Goal: Information Seeking & Learning: Learn about a topic

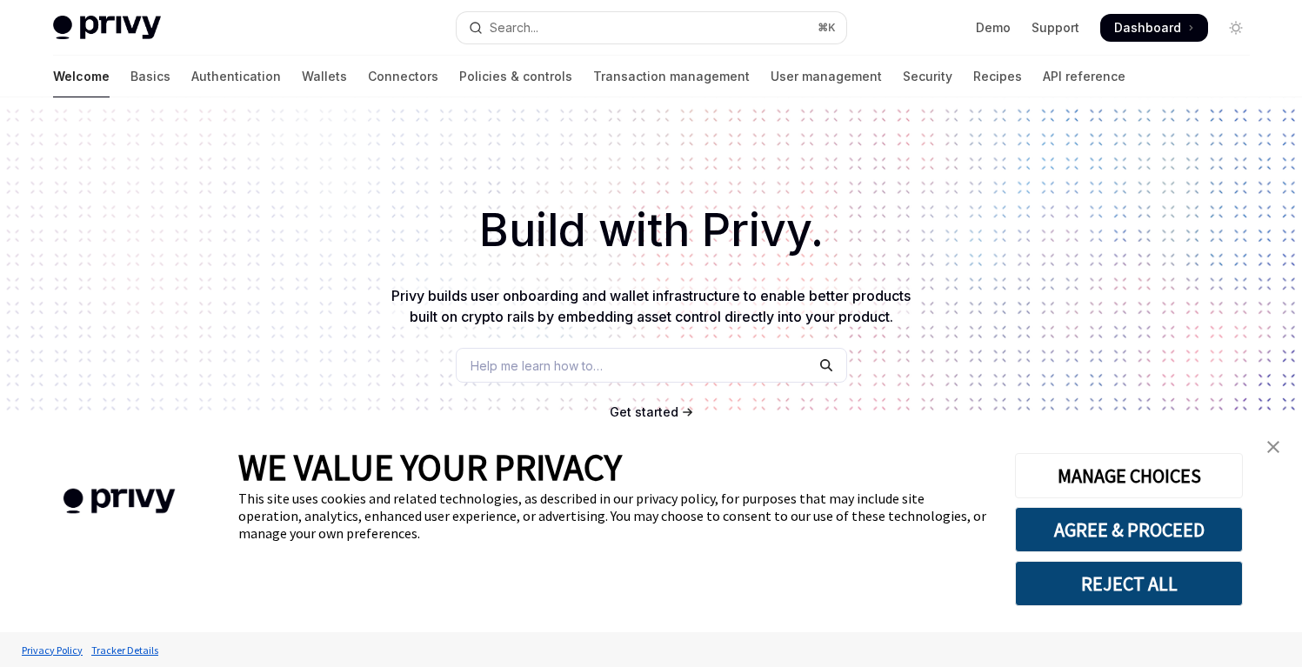
type textarea "*"
click at [1094, 573] on button "REJECT ALL" at bounding box center [1129, 583] width 228 height 45
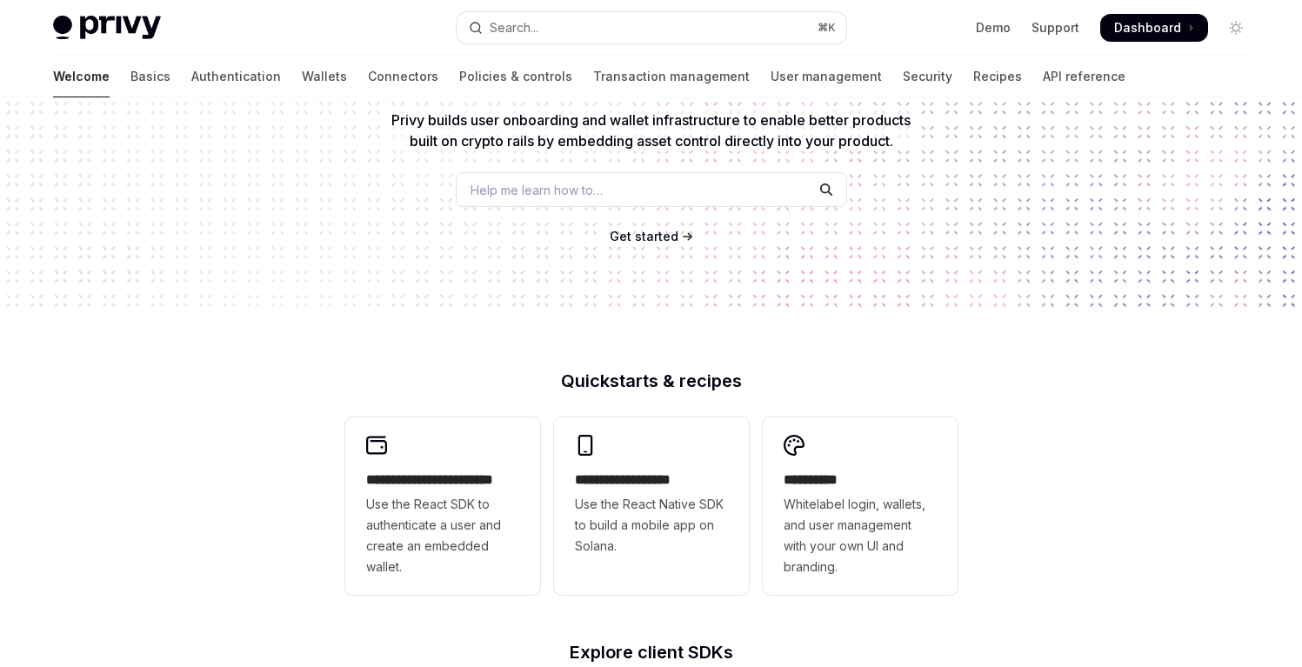
scroll to position [238, 0]
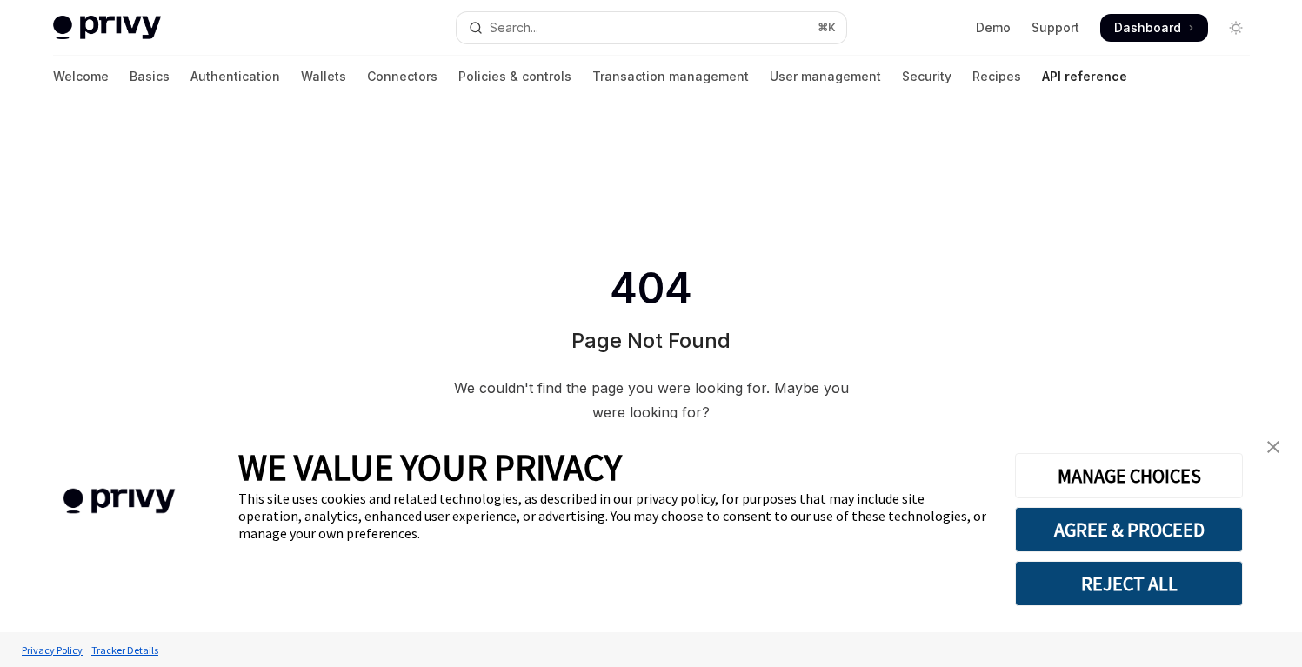
click at [1155, 580] on button "REJECT ALL" at bounding box center [1129, 583] width 228 height 45
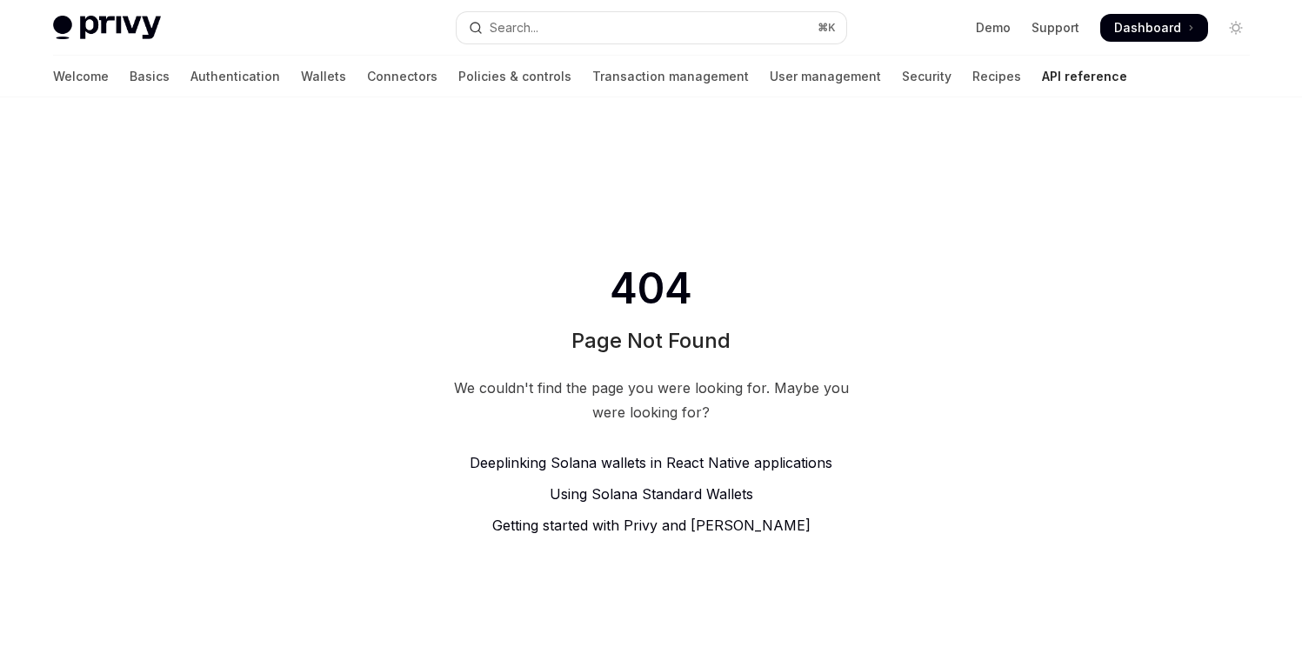
click at [637, 525] on span "Getting started with Privy and [PERSON_NAME]" at bounding box center [651, 524] width 318 height 17
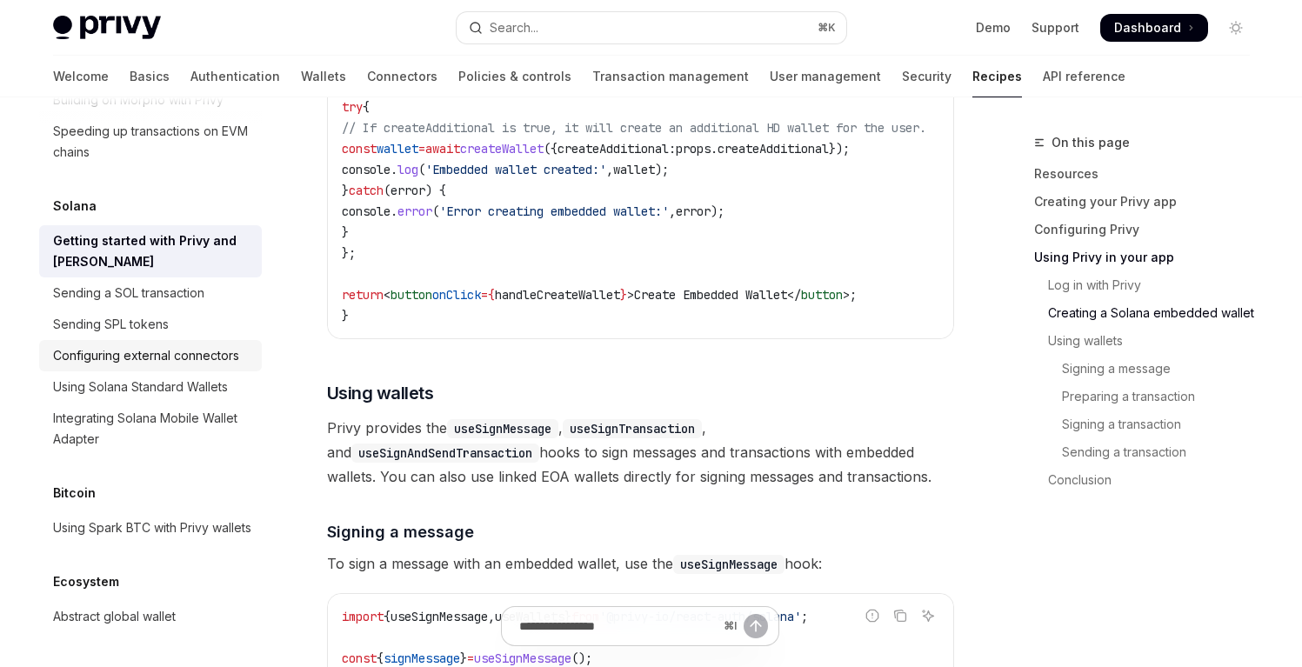
scroll to position [2791, 0]
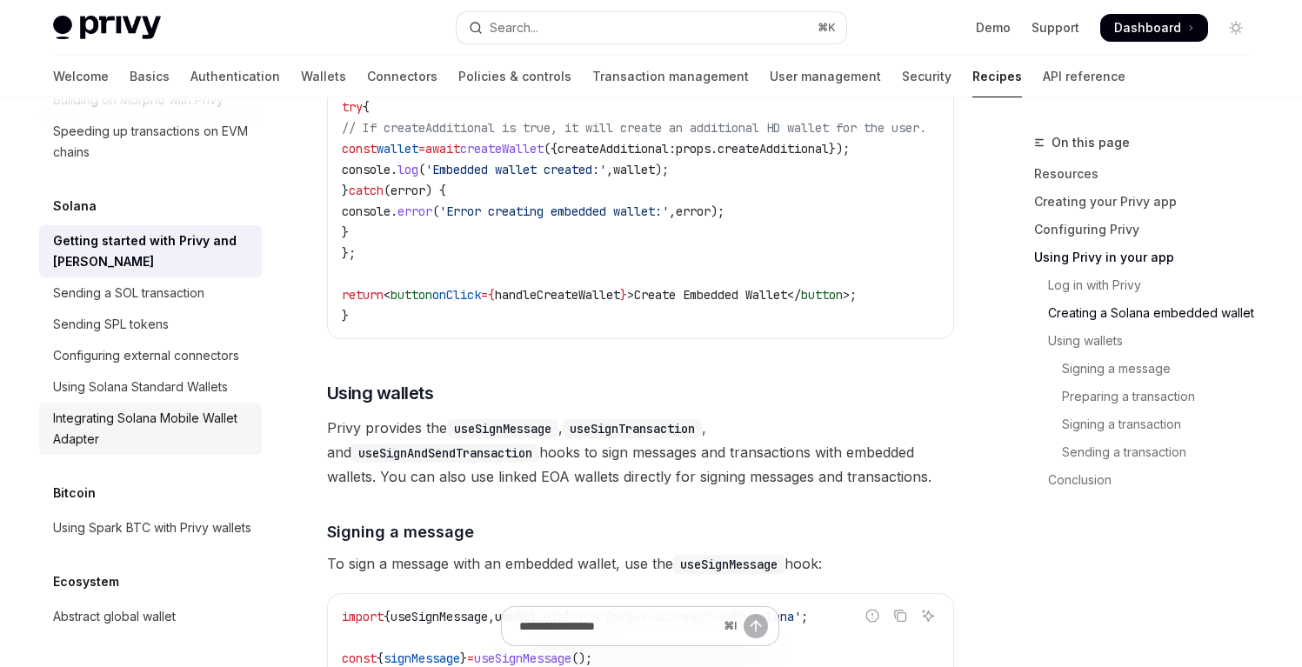
click at [204, 450] on div "Integrating Solana Mobile Wallet Adapter" at bounding box center [152, 429] width 198 height 42
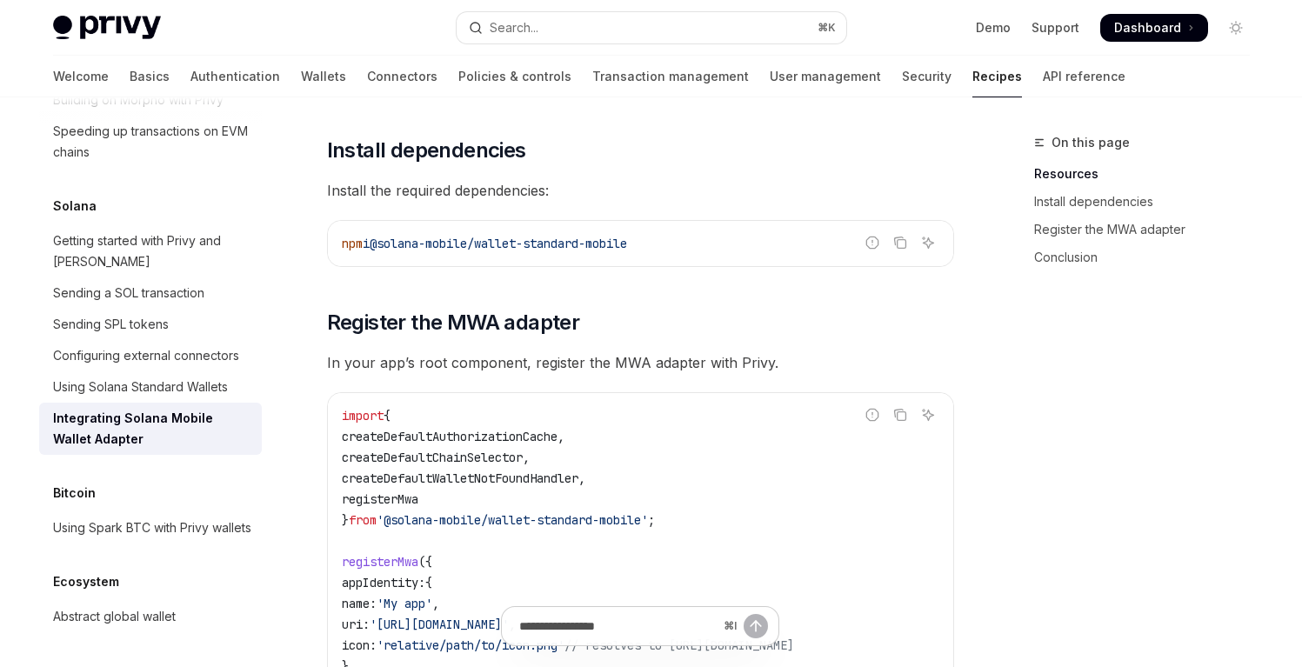
scroll to position [2889, 0]
click at [172, 345] on div "Configuring external connectors" at bounding box center [146, 355] width 186 height 21
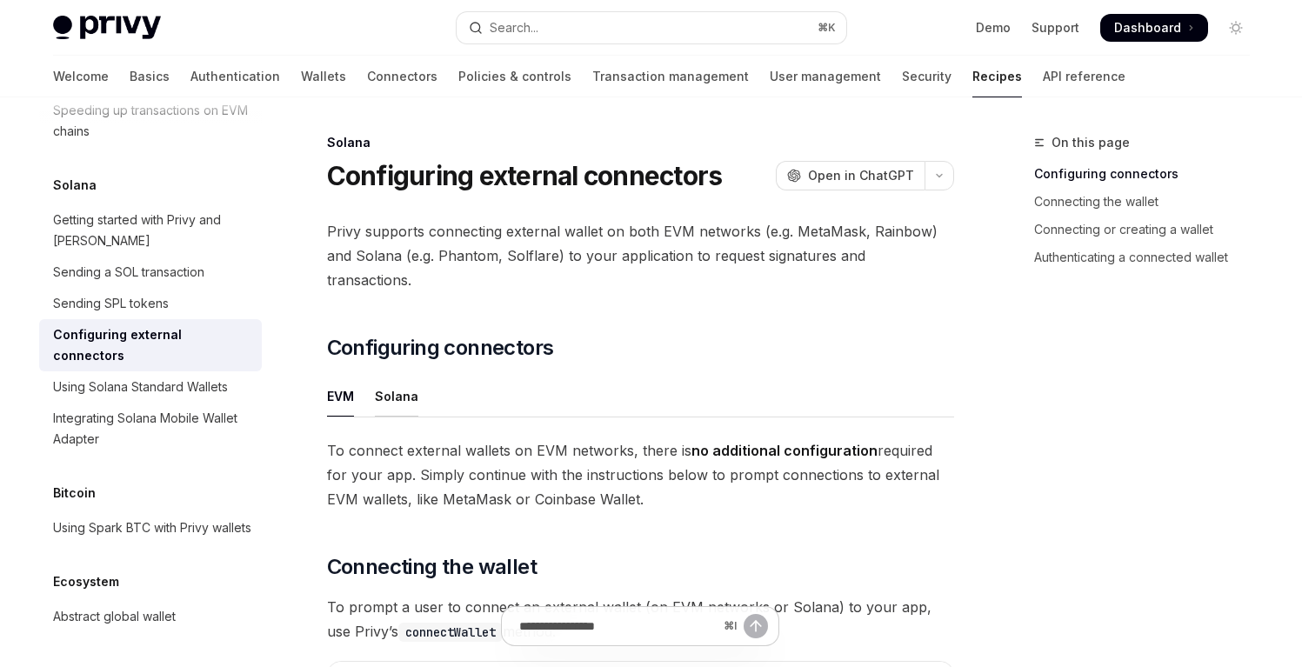
click at [387, 376] on div "Solana" at bounding box center [396, 396] width 43 height 41
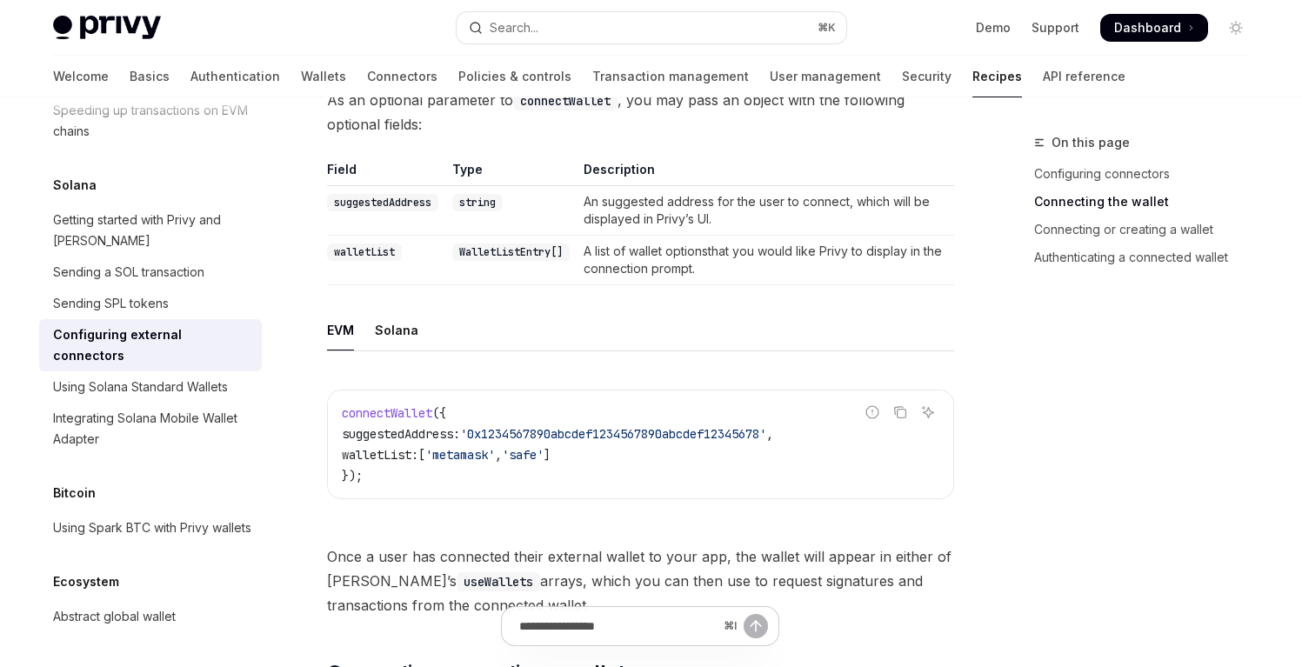
scroll to position [2202, 0]
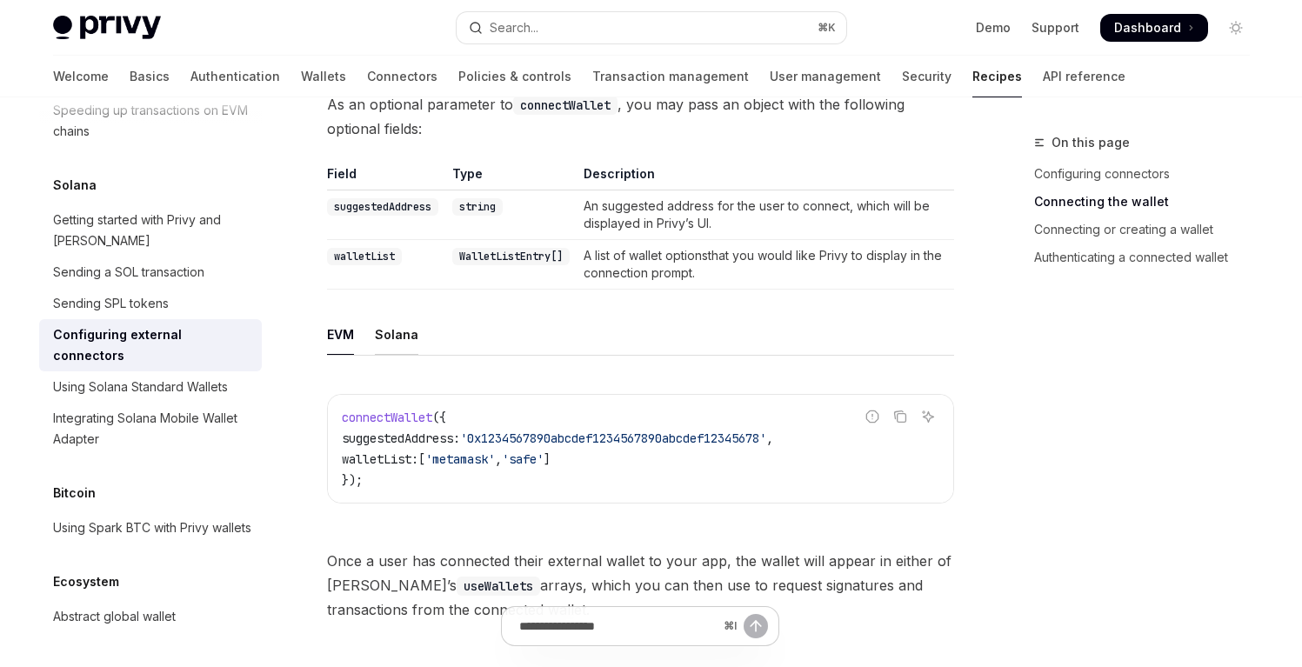
click at [396, 316] on div "Solana" at bounding box center [396, 334] width 43 height 41
click at [335, 326] on div "EVM" at bounding box center [340, 334] width 27 height 41
click at [376, 326] on div "Solana" at bounding box center [396, 334] width 43 height 41
type textarea "*"
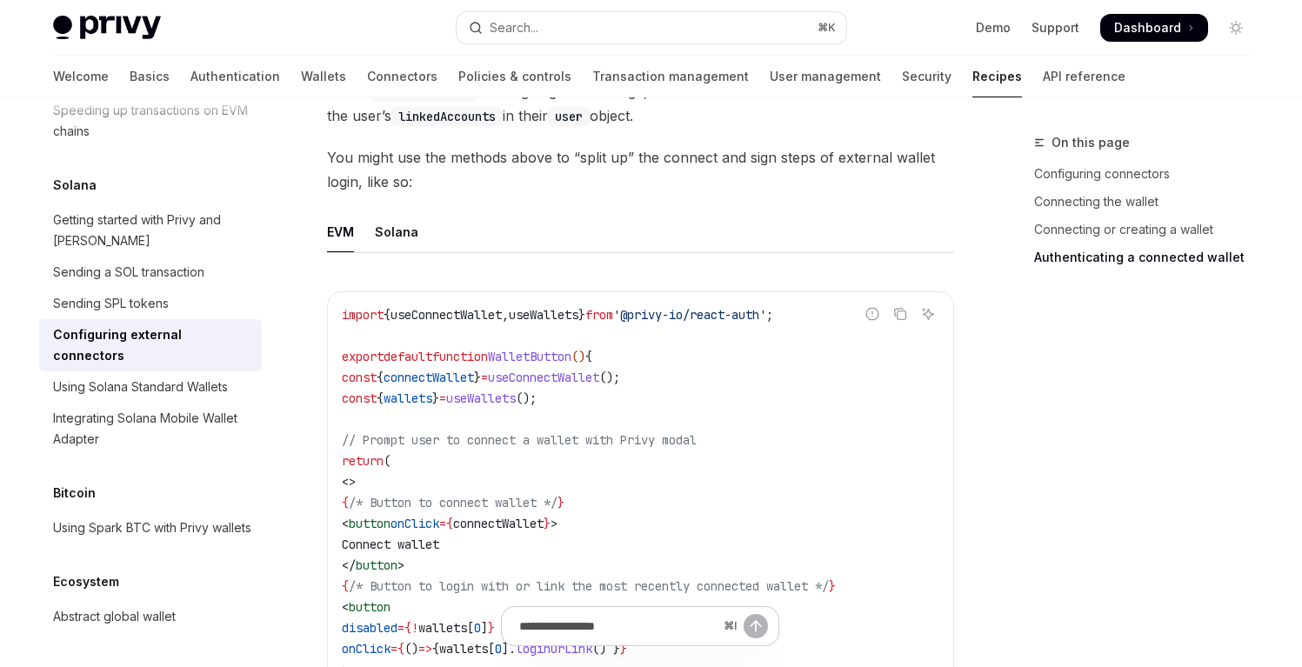
scroll to position [4168, 0]
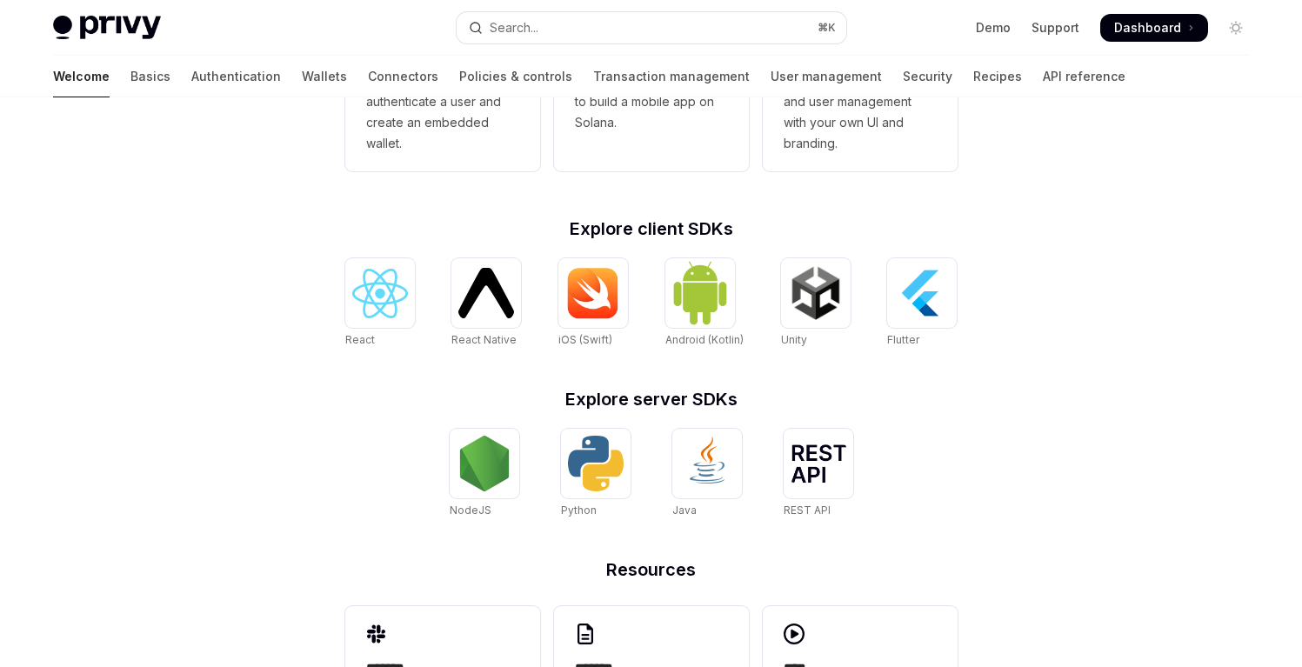
scroll to position [716, 0]
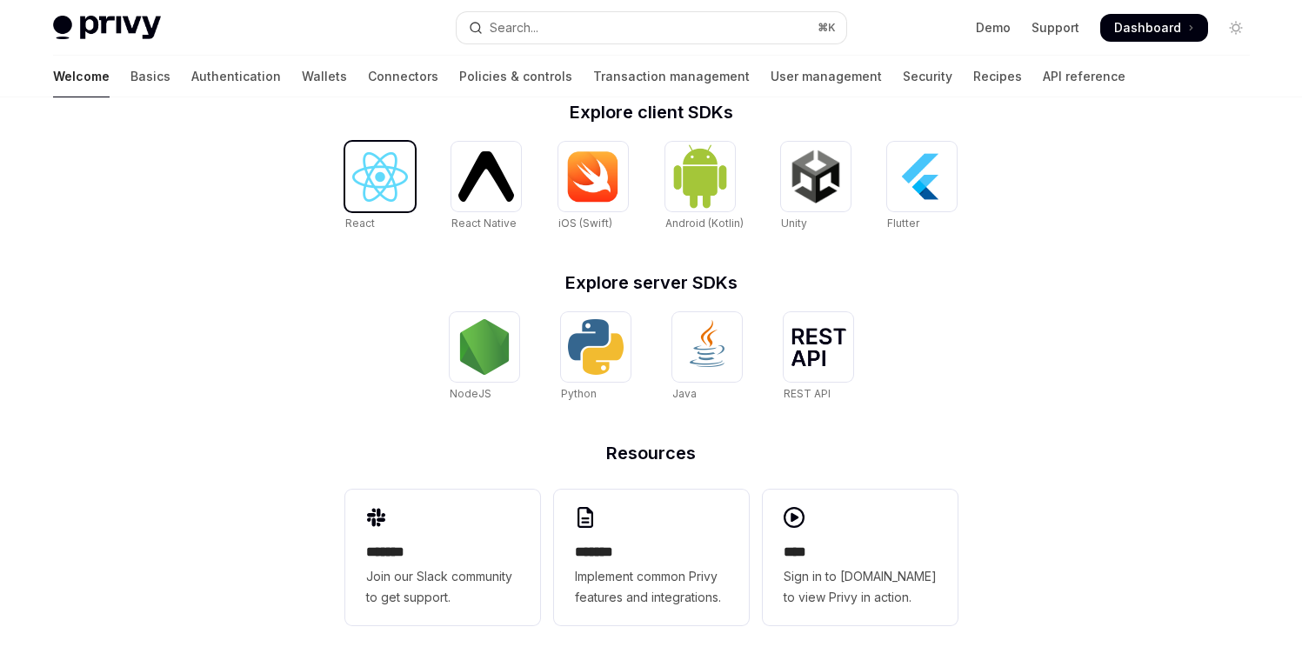
click at [385, 191] on img at bounding box center [380, 177] width 56 height 50
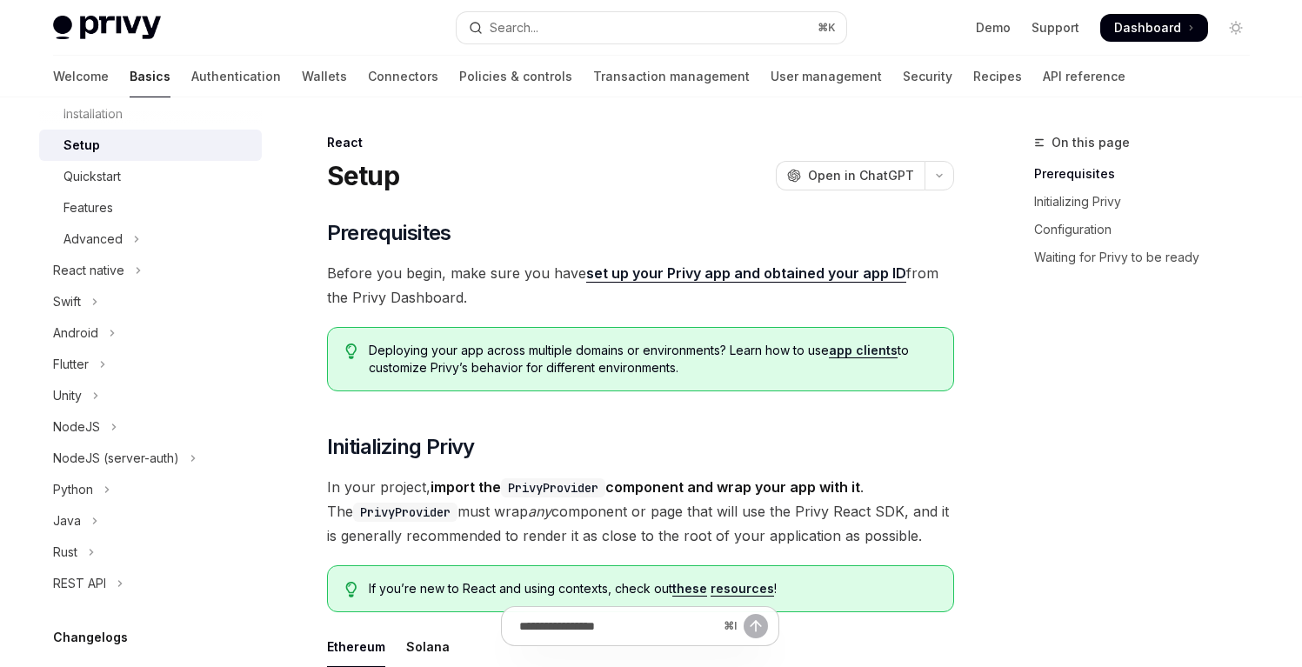
scroll to position [271, 0]
click at [111, 423] on icon "Toggle NodeJS section" at bounding box center [113, 426] width 7 height 21
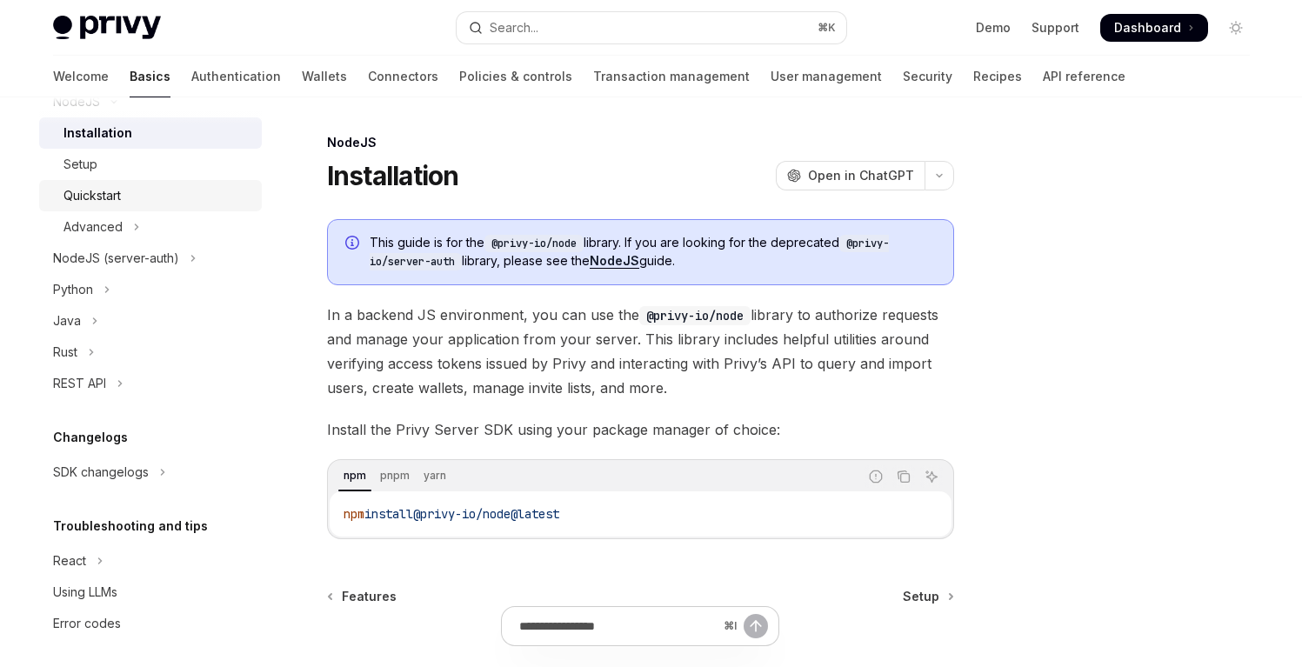
scroll to position [603, 0]
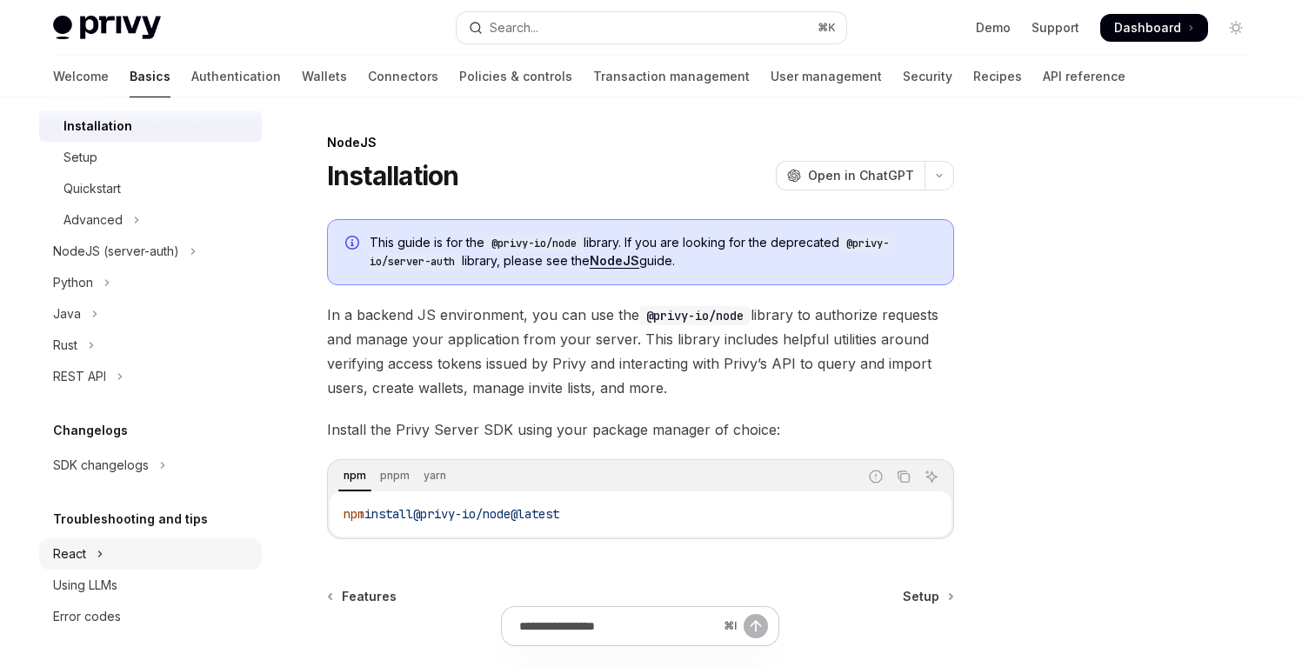
click at [136, 538] on button "React" at bounding box center [150, 553] width 223 height 31
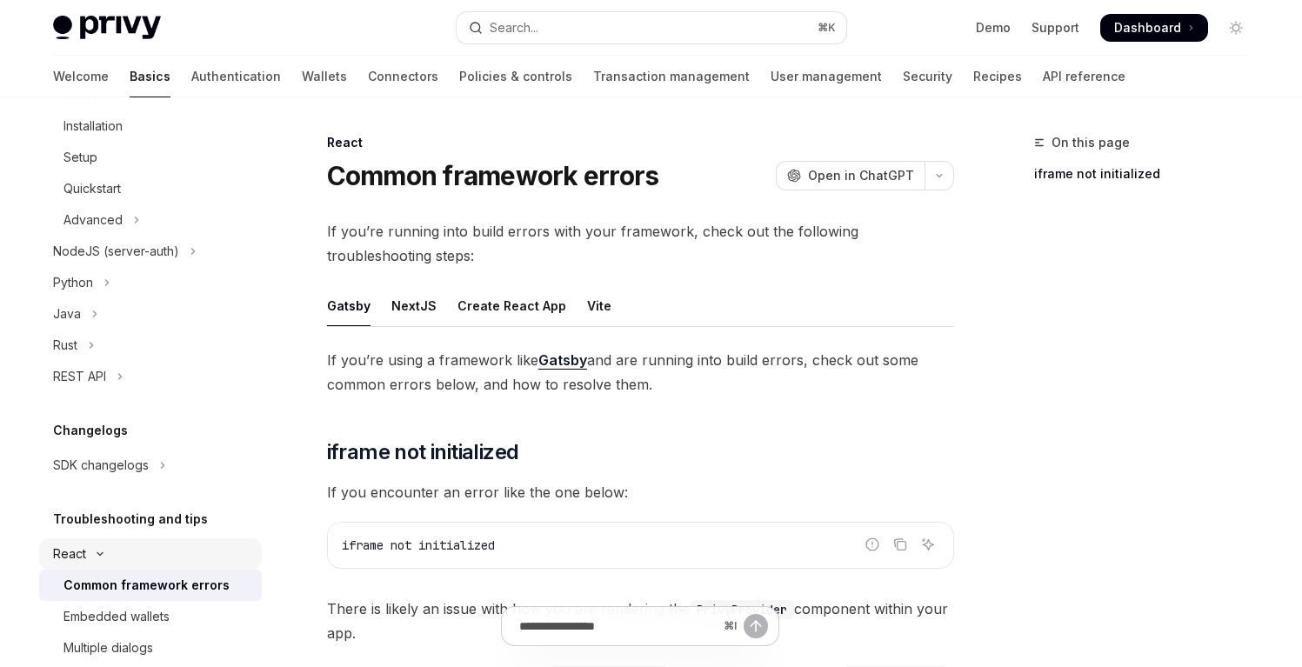
scroll to position [759, 0]
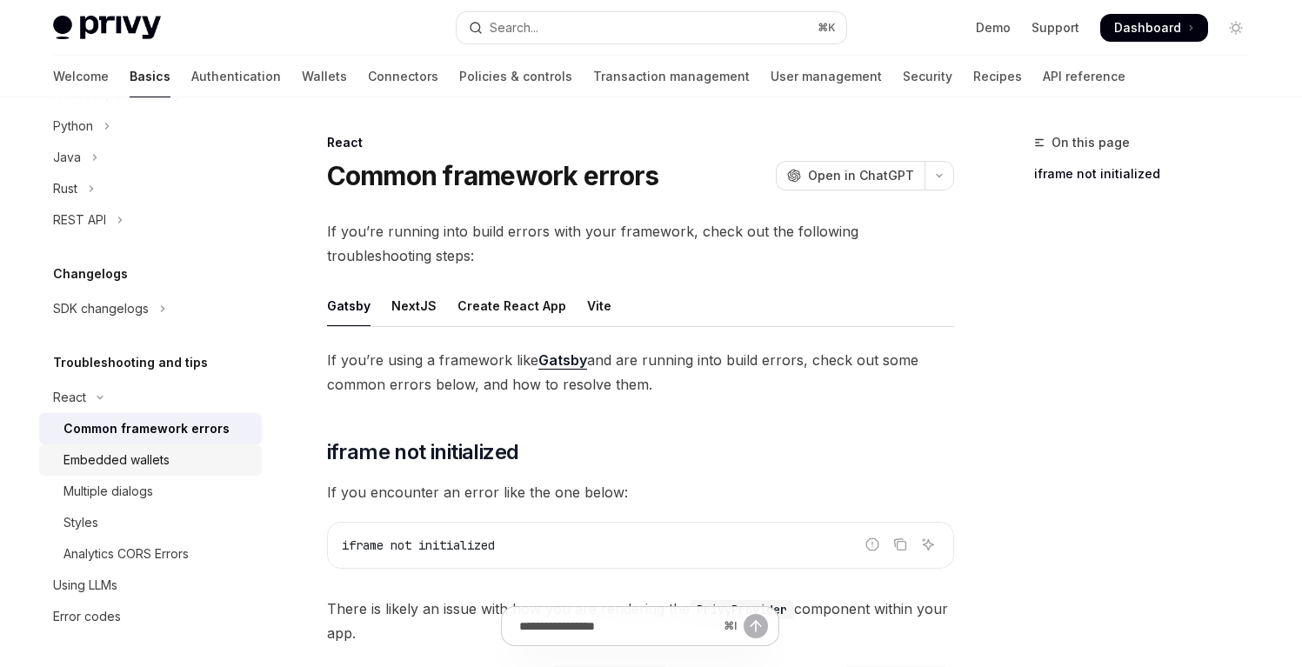
click at [134, 453] on div "Embedded wallets" at bounding box center [116, 460] width 106 height 21
type textarea "*"
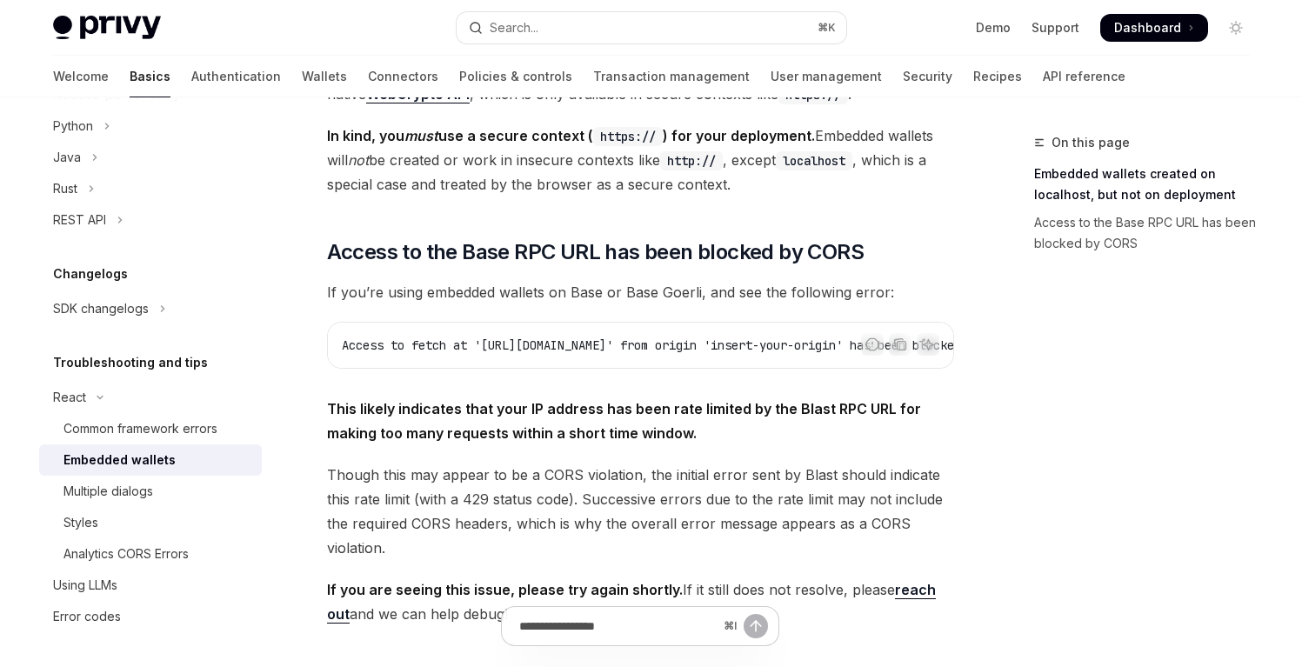
scroll to position [589, 0]
